Goal: Navigation & Orientation: Find specific page/section

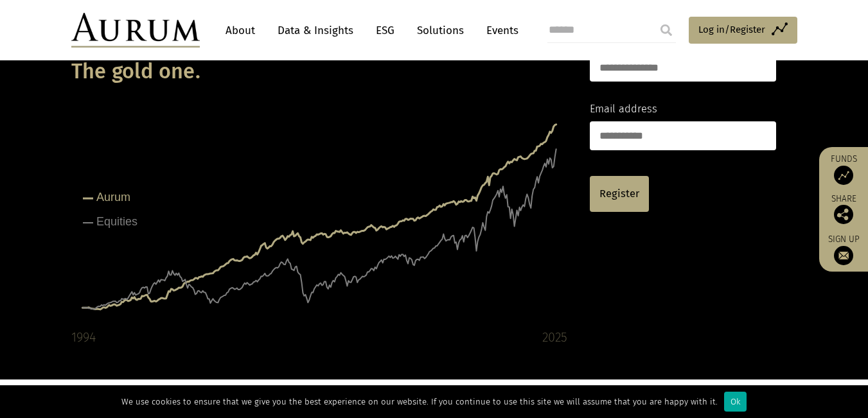
scroll to position [123, 0]
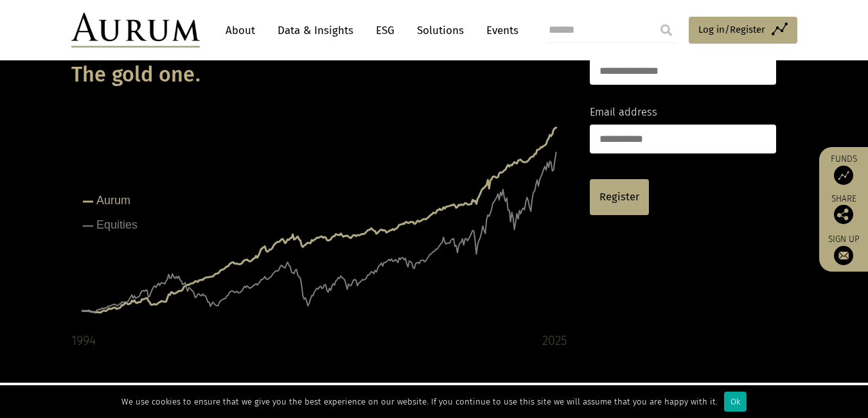
click at [844, 161] on link "Funds" at bounding box center [843, 168] width 36 height 31
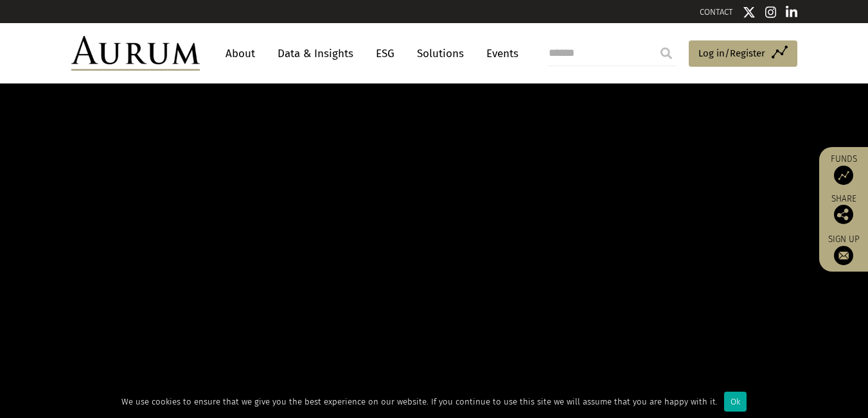
scroll to position [123, 0]
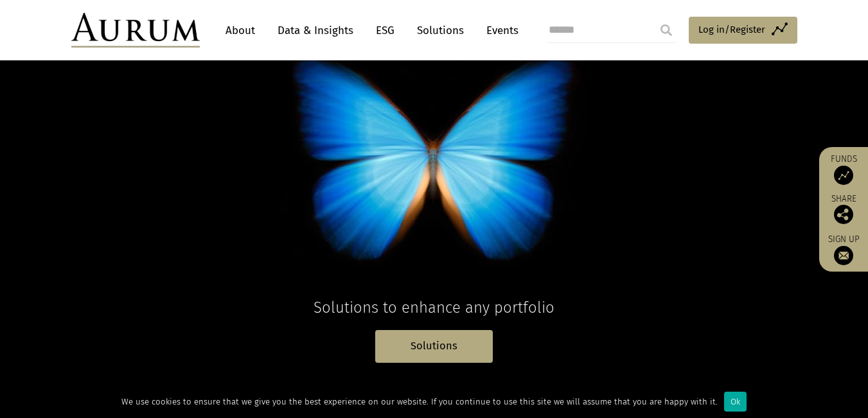
scroll to position [111, 0]
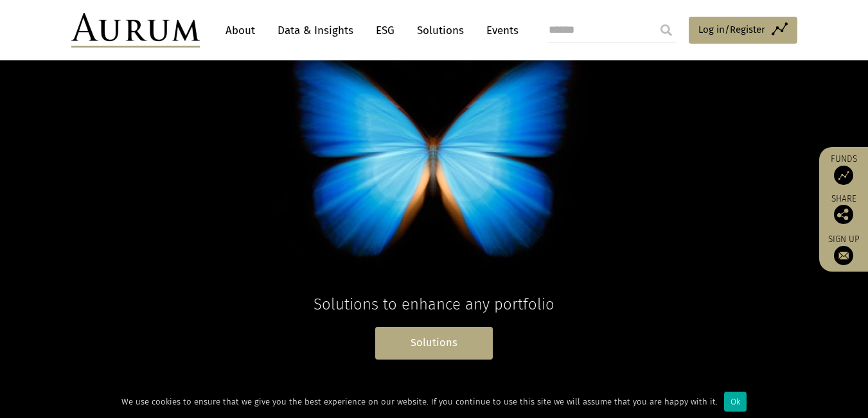
click at [448, 335] on link "Solutions" at bounding box center [434, 343] width 118 height 33
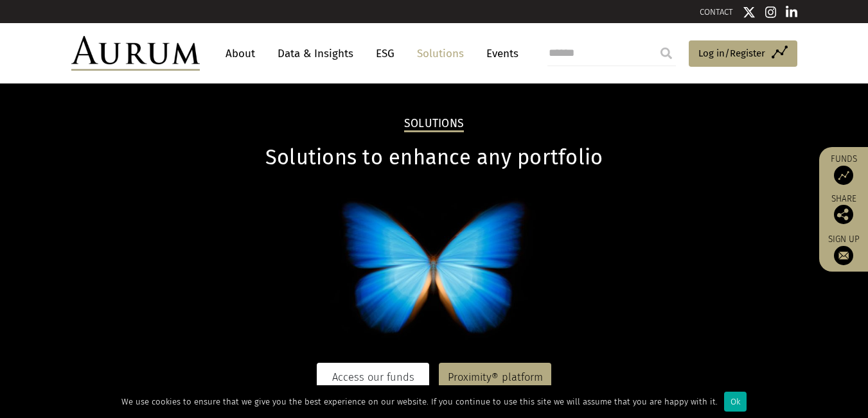
click at [384, 370] on link "Access our funds" at bounding box center [373, 378] width 112 height 30
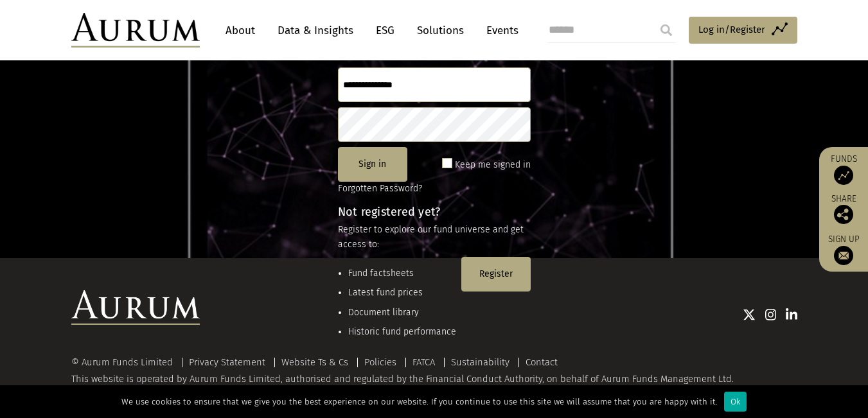
scroll to position [170, 0]
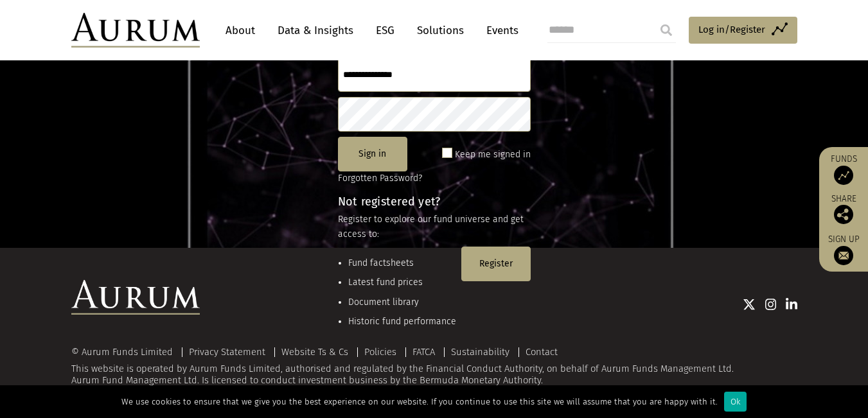
click at [844, 166] on img at bounding box center [842, 175] width 19 height 19
